Goal: Task Accomplishment & Management: Manage account settings

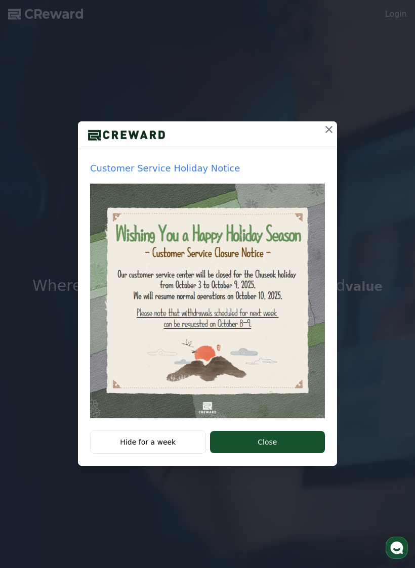
click at [324, 130] on icon at bounding box center [329, 130] width 12 height 12
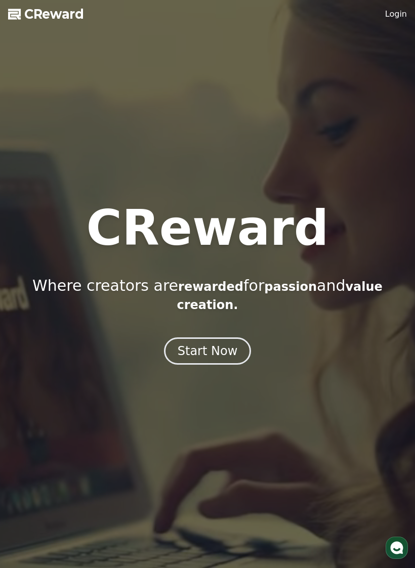
click at [400, 25] on div at bounding box center [207, 284] width 415 height 568
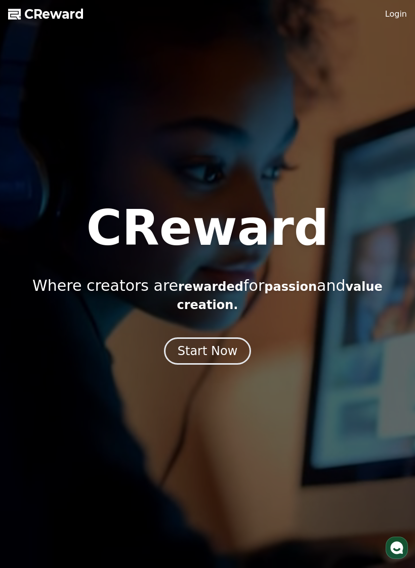
click at [407, 9] on link "Login" at bounding box center [396, 14] width 22 height 12
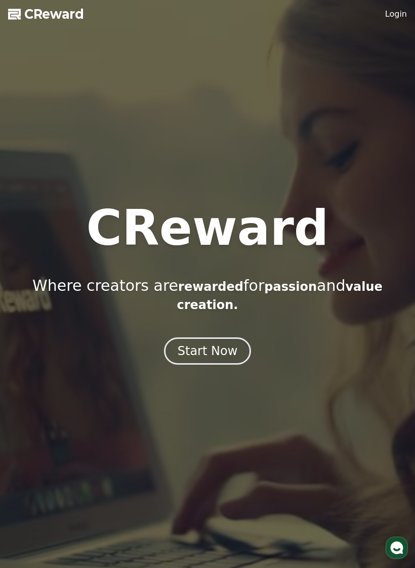
click at [404, 8] on div at bounding box center [207, 284] width 415 height 568
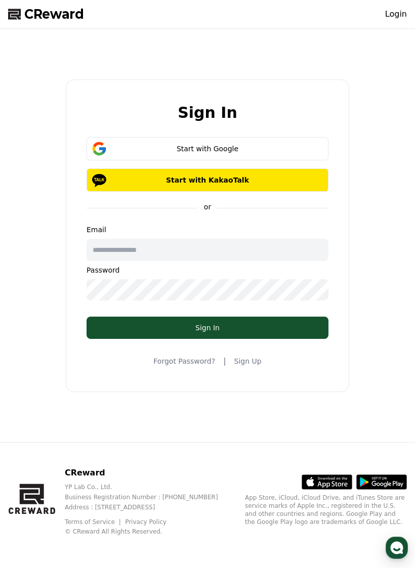
click at [256, 239] on input "text" at bounding box center [208, 250] width 242 height 22
click at [270, 243] on input "text" at bounding box center [208, 250] width 242 height 22
type input "**********"
click at [134, 317] on button "Sign In" at bounding box center [208, 328] width 242 height 22
click at [119, 331] on button "Sign In" at bounding box center [208, 328] width 242 height 22
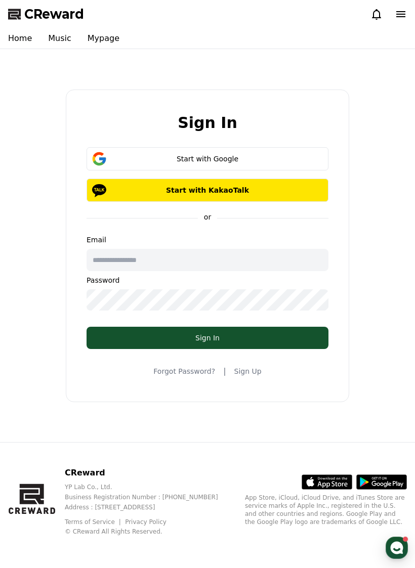
click at [102, 257] on input "text" at bounding box center [208, 260] width 242 height 22
type input "**********"
click at [194, 338] on div "Sign In" at bounding box center [207, 338] width 201 height 10
click at [172, 333] on div "Sign In" at bounding box center [207, 338] width 201 height 10
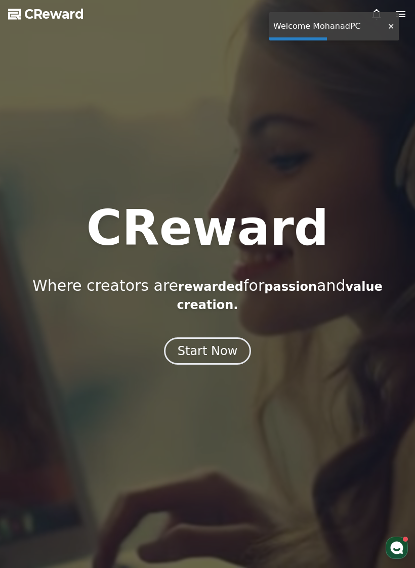
click at [388, 31] on div at bounding box center [391, 27] width 16 height 10
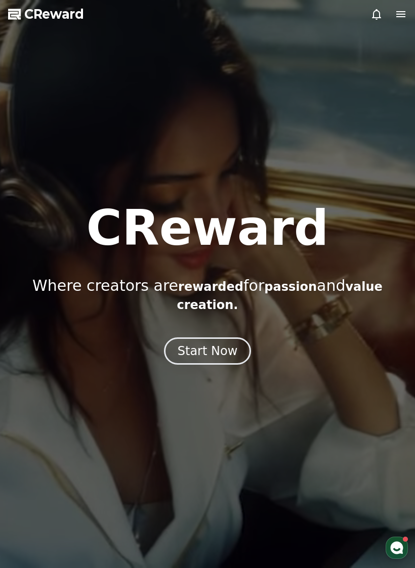
click at [403, 13] on icon at bounding box center [401, 14] width 12 height 12
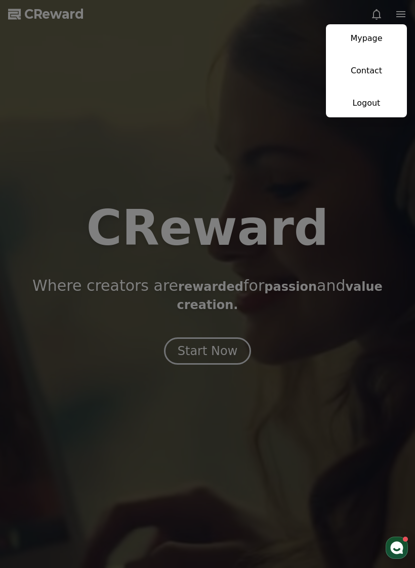
click at [384, 33] on link "Mypage" at bounding box center [366, 38] width 81 height 28
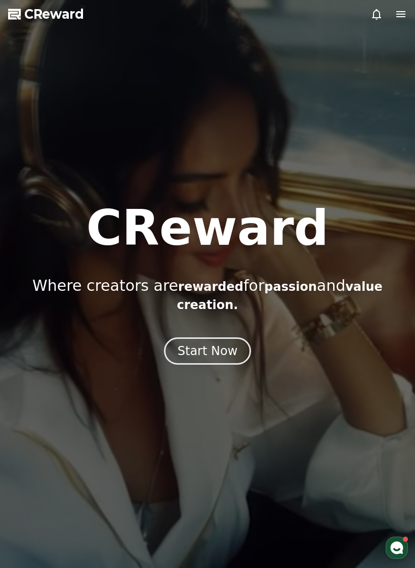
select select "**********"
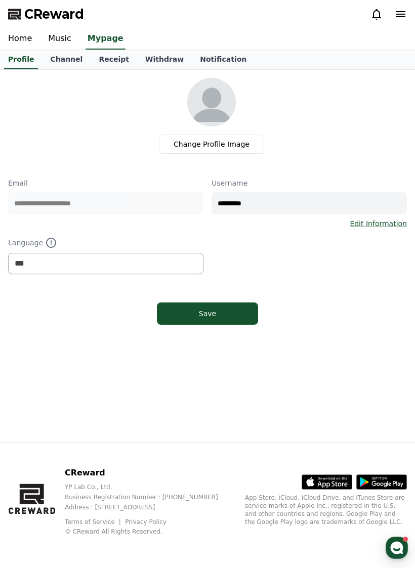
click at [55, 45] on link "Music" at bounding box center [59, 38] width 39 height 21
